Goal: Information Seeking & Learning: Find specific fact

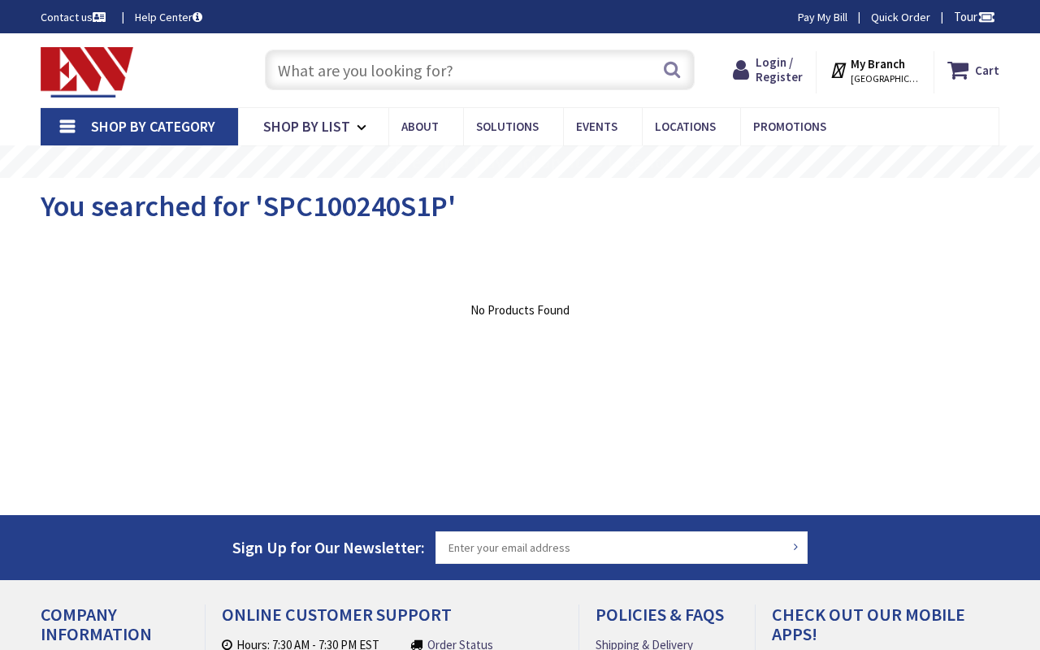
type input "at, 5th Ave &, E 108th St, New York, NY 10029, USA"
